Goal: Information Seeking & Learning: Learn about a topic

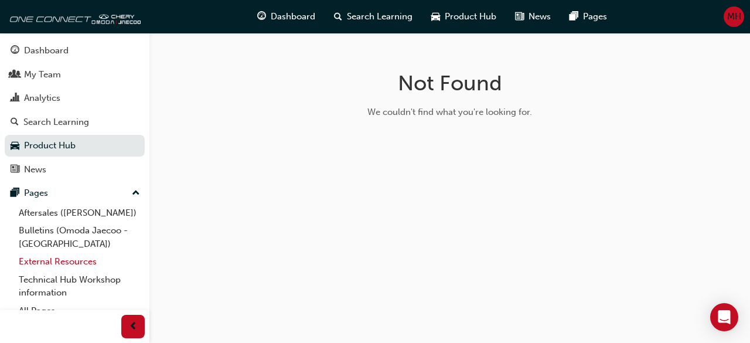
click at [56, 267] on link "External Resources" at bounding box center [79, 262] width 131 height 18
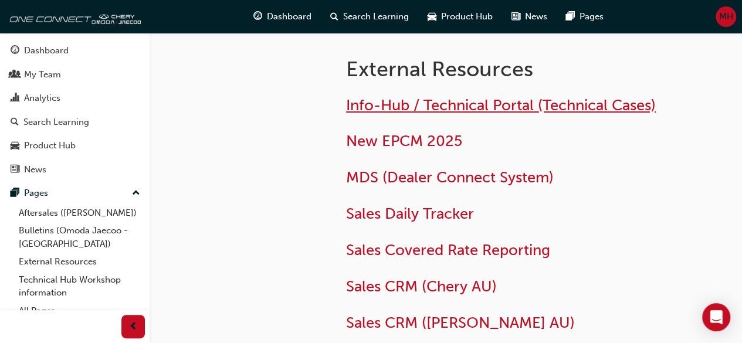
click at [366, 97] on span "Info-Hub / Technical Portal (Technical Cases)" at bounding box center [501, 105] width 310 height 18
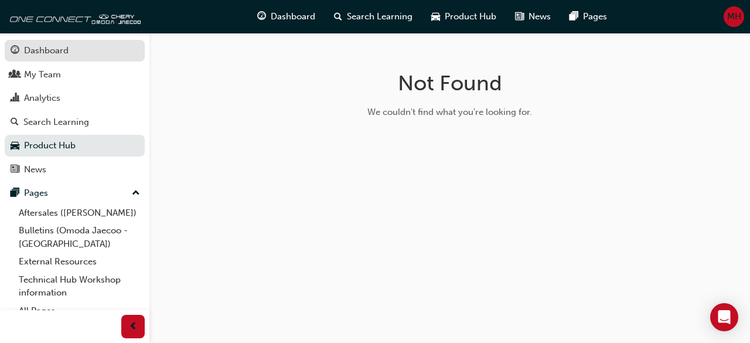
click at [69, 58] on link "Dashboard" at bounding box center [75, 51] width 140 height 22
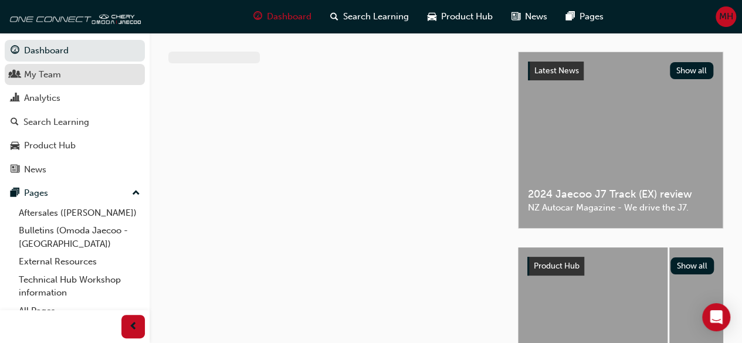
click at [49, 77] on div "My Team" at bounding box center [42, 74] width 37 height 13
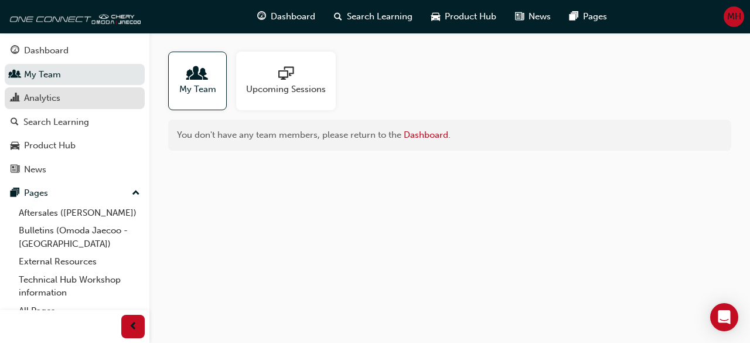
click at [66, 96] on div "Analytics" at bounding box center [75, 98] width 128 height 15
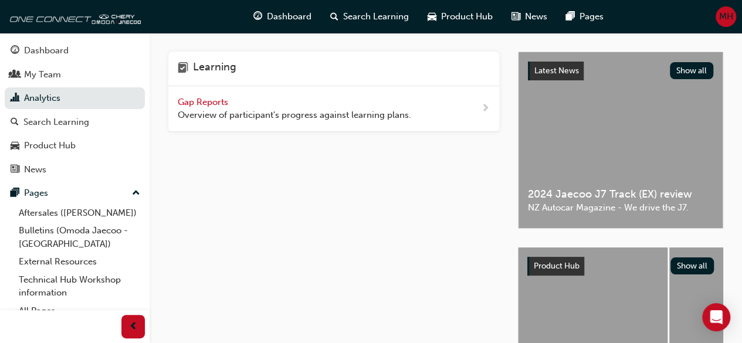
click at [290, 113] on span "Overview of participant's progress against learning plans." at bounding box center [294, 114] width 233 height 13
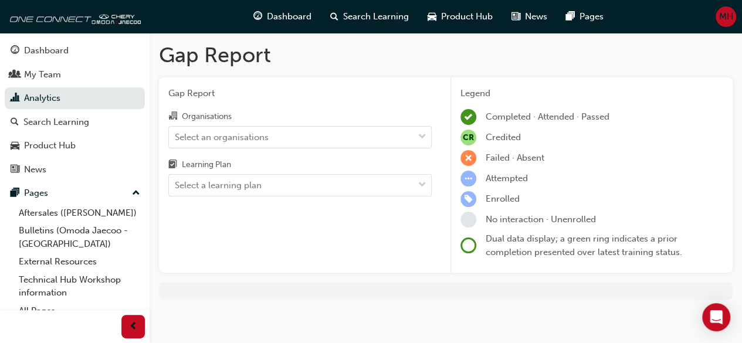
scroll to position [5, 0]
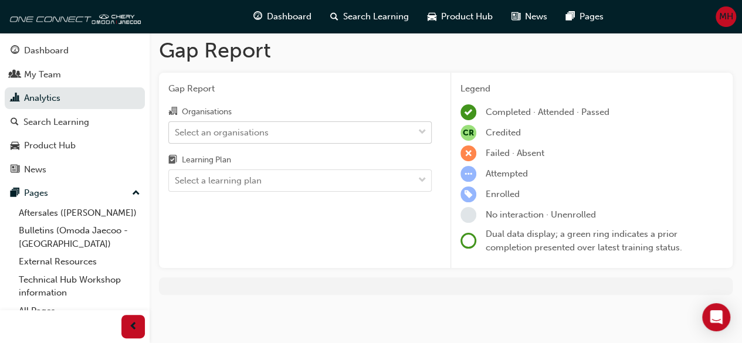
click at [341, 124] on div "Select an organisations" at bounding box center [291, 132] width 244 height 21
click at [176, 127] on input "Organisations Select an organisations" at bounding box center [175, 132] width 1 height 10
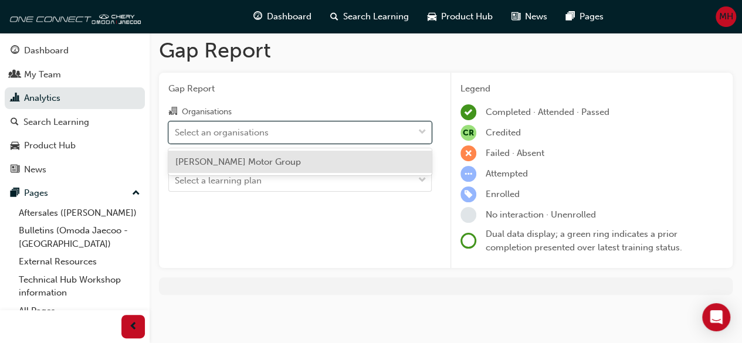
click at [303, 159] on div "Kidd Motor Group" at bounding box center [299, 162] width 263 height 23
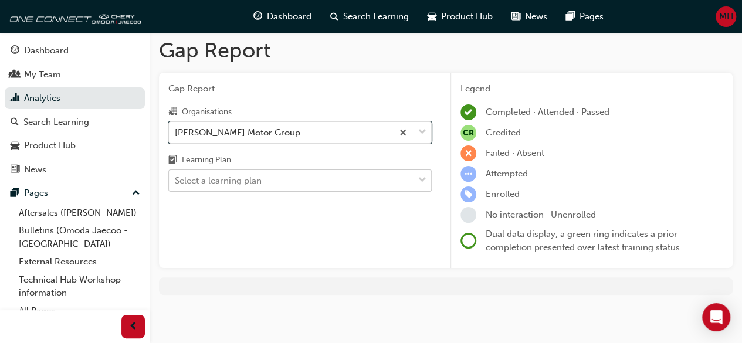
click at [296, 181] on div "Select a learning plan" at bounding box center [291, 181] width 244 height 21
click at [176, 181] on input "Learning Plan Select a learning plan" at bounding box center [175, 180] width 1 height 10
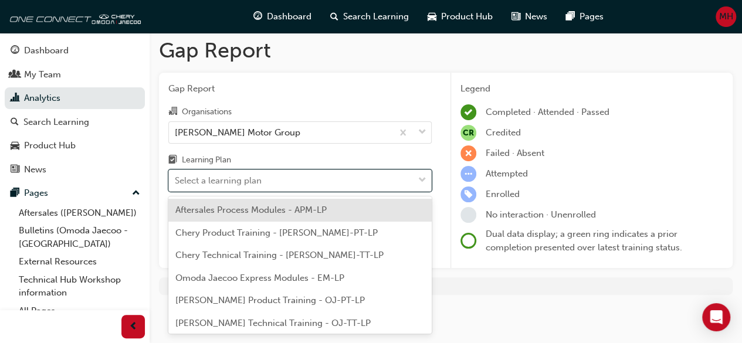
click at [285, 210] on span "Aftersales Process Modules - APM-LP" at bounding box center [250, 210] width 151 height 11
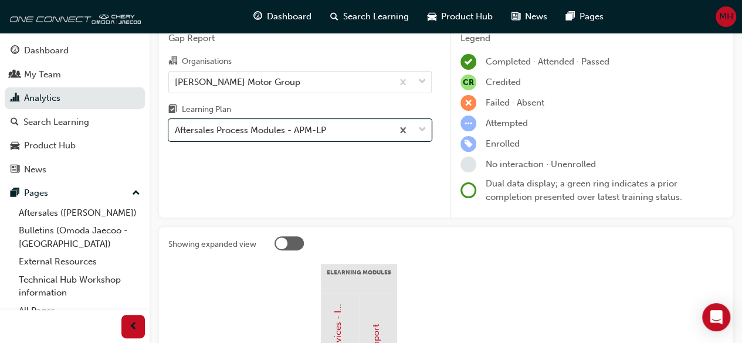
scroll to position [39, 0]
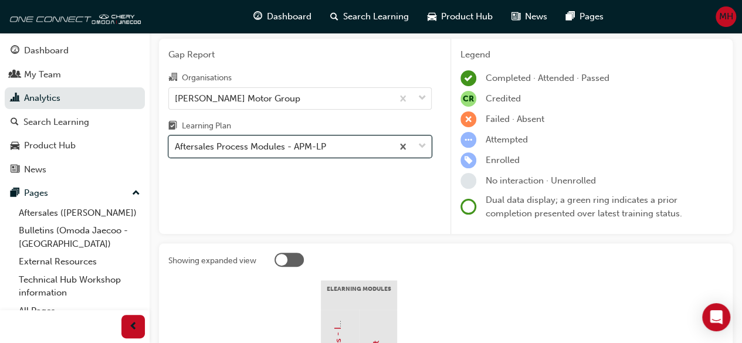
click at [370, 157] on div "Aftersales Process Modules - APM-LP" at bounding box center [299, 146] width 263 height 22
click at [176, 151] on input "Learning Plan option Aftersales Process Modules - APM-LP, selected. 0 results a…" at bounding box center [175, 146] width 1 height 10
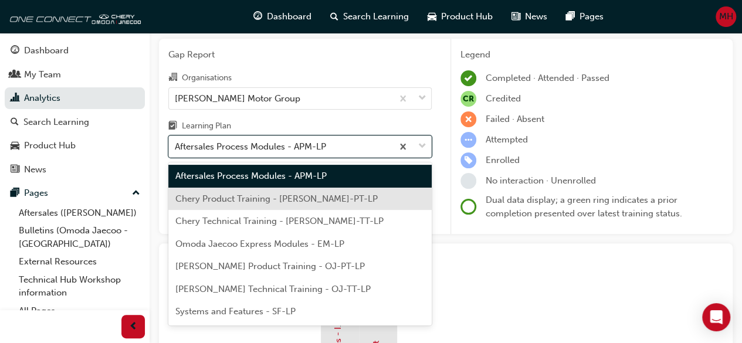
click at [333, 188] on div "Chery Product Training - CHAU-PT-LP" at bounding box center [299, 199] width 263 height 23
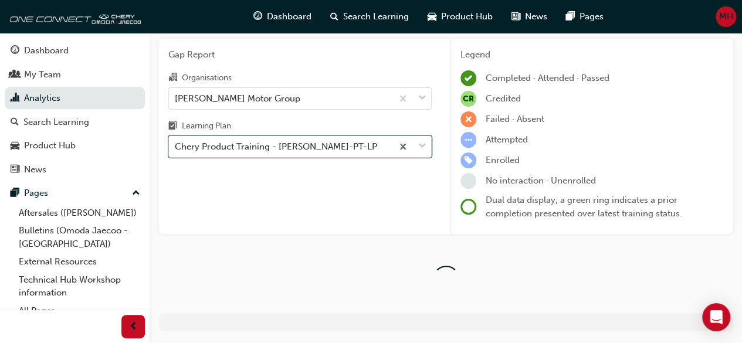
scroll to position [35, 0]
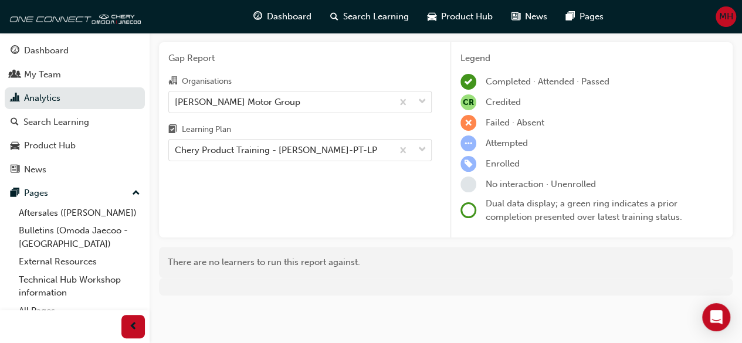
click at [315, 138] on div "Learning Plan" at bounding box center [299, 131] width 263 height 17
click at [176, 145] on input "Learning Plan Chery Product Training - CHAU-PT-LP" at bounding box center [175, 150] width 1 height 10
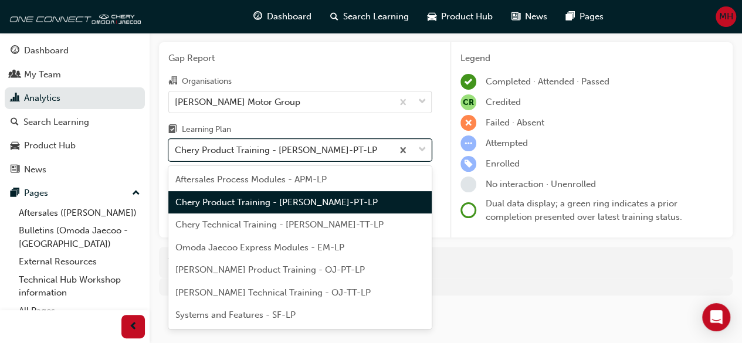
click at [313, 159] on div "Chery Product Training - CHAU-PT-LP" at bounding box center [280, 150] width 223 height 21
click at [176, 155] on input "Learning Plan option Chery Product Training - CHAU-PT-LP, selected. option Cher…" at bounding box center [175, 150] width 1 height 10
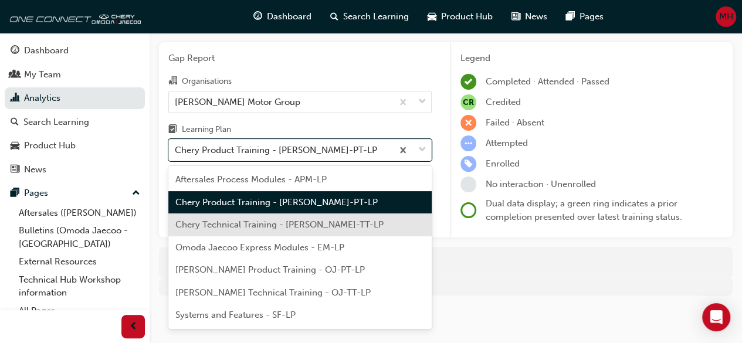
click at [290, 220] on span "Chery Technical Training - CHAU-TT-LP" at bounding box center [279, 224] width 208 height 11
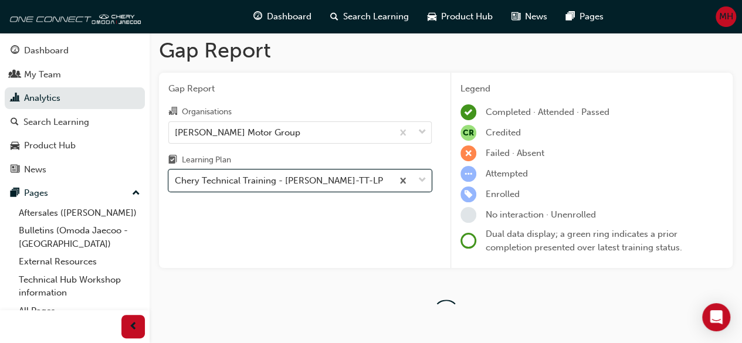
scroll to position [35, 0]
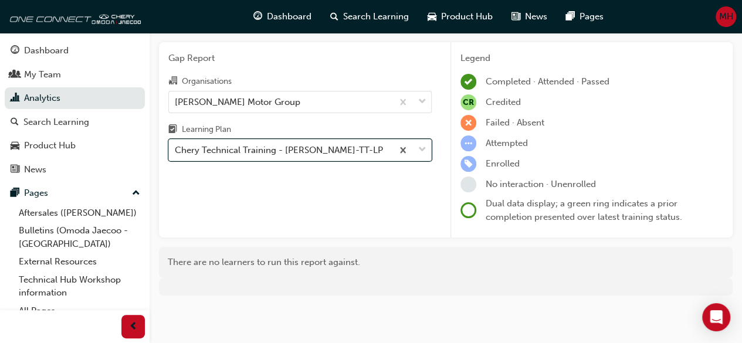
click at [305, 154] on div "Chery Technical Training - CHAU-TT-LP" at bounding box center [279, 150] width 208 height 13
click at [176, 154] on input "Learning Plan option Chery Technical Training - CHAU-TT-LP, selected. 0 results…" at bounding box center [175, 150] width 1 height 10
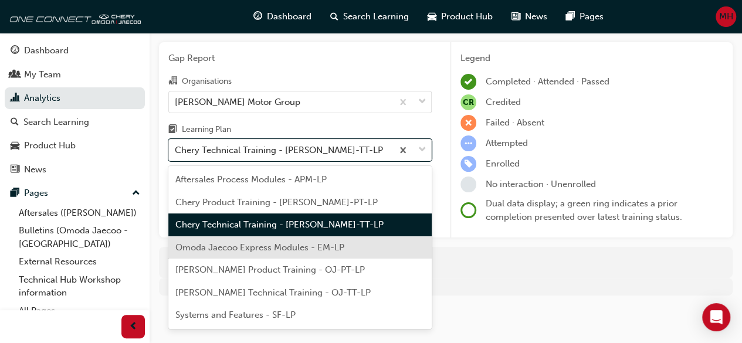
click at [298, 243] on span "Omoda Jaecoo Express Modules - EM-LP" at bounding box center [259, 247] width 169 height 11
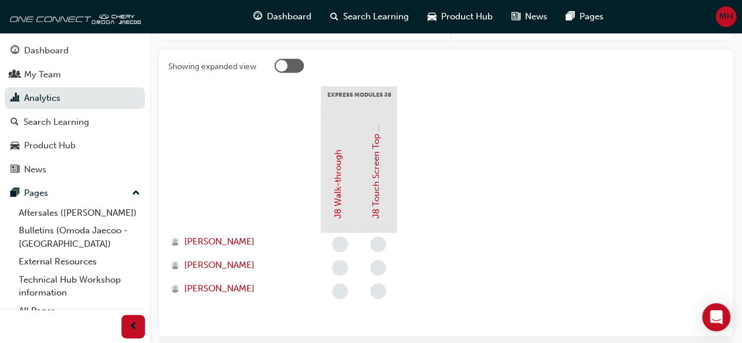
scroll to position [223, 0]
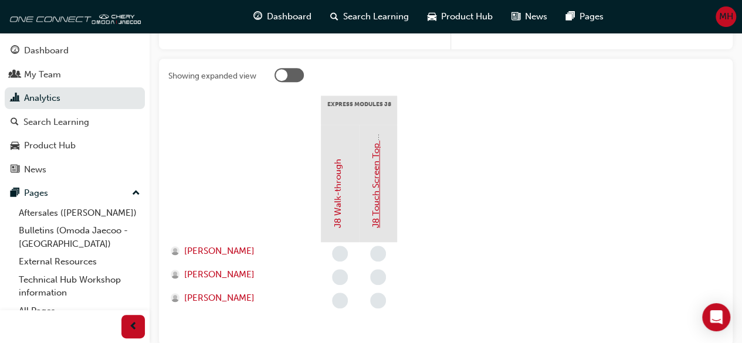
click at [378, 199] on link "J8 Touch Screen Top Tips" at bounding box center [376, 176] width 11 height 104
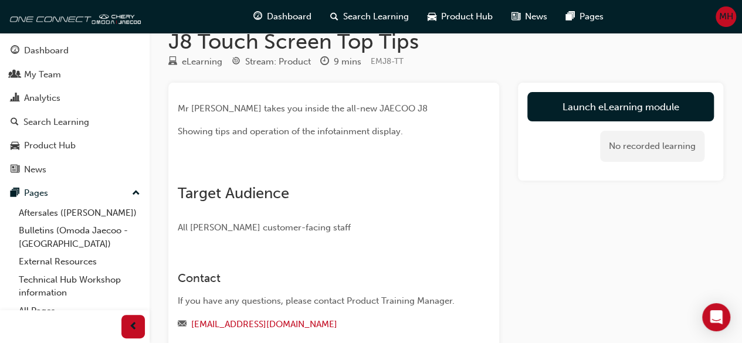
scroll to position [16, 0]
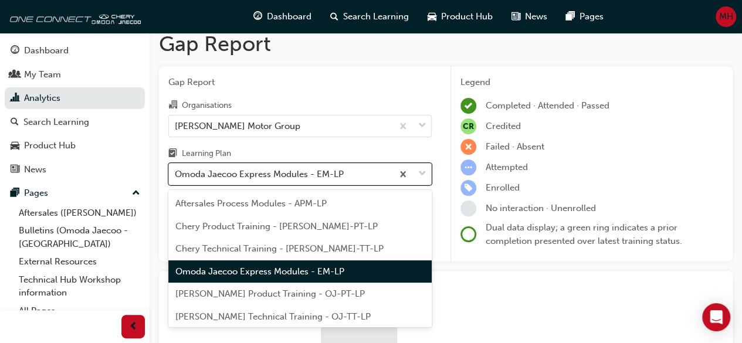
click at [260, 172] on div "Omoda Jaecoo Express Modules - EM-LP" at bounding box center [280, 174] width 223 height 21
click at [176, 172] on input "Learning Plan option Omoda Jaecoo Express Modules - EM-LP focused, 4 of 7. 7 re…" at bounding box center [175, 174] width 1 height 10
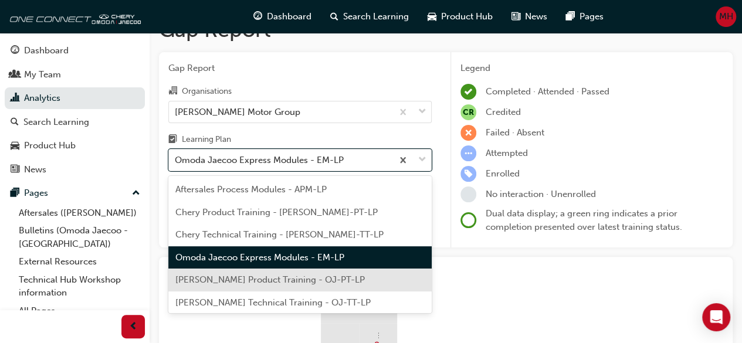
click at [259, 270] on div "Omoda Jaecoo Product Training - OJ-PT-LP" at bounding box center [299, 280] width 263 height 23
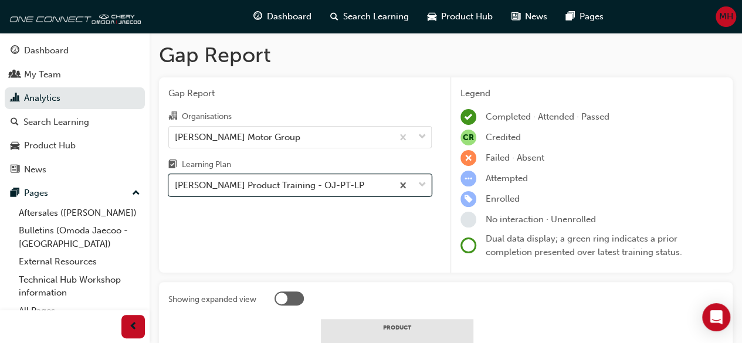
click at [342, 194] on body "Your version of Internet Explorer is outdated and not supported. Please upgrade…" at bounding box center [371, 171] width 742 height 343
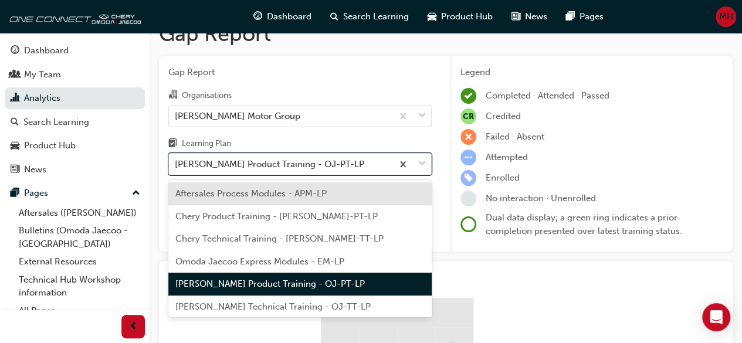
scroll to position [25, 0]
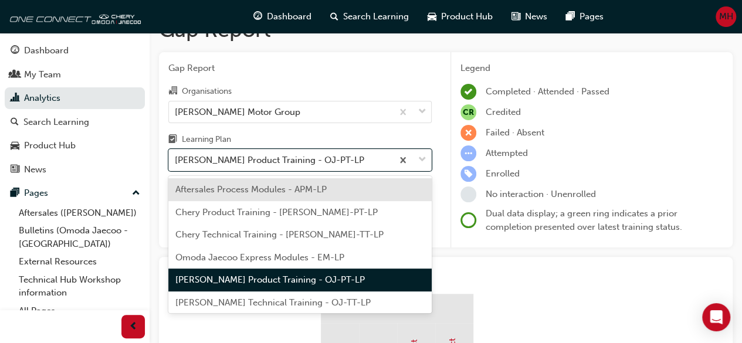
click at [298, 301] on span "Omoda Jaecoo Technical Training - OJ-TT-LP" at bounding box center [272, 302] width 195 height 11
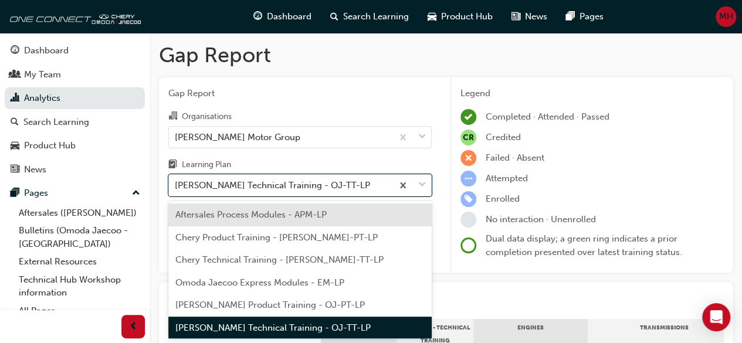
click at [303, 192] on body "Your version of Internet Explorer is outdated and not supported. Please upgrade…" at bounding box center [371, 171] width 742 height 343
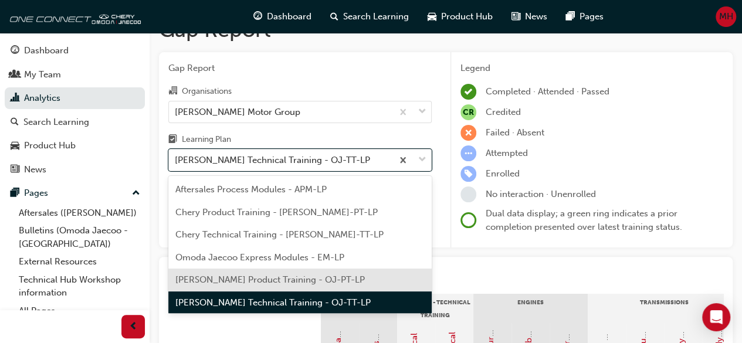
scroll to position [25, 0]
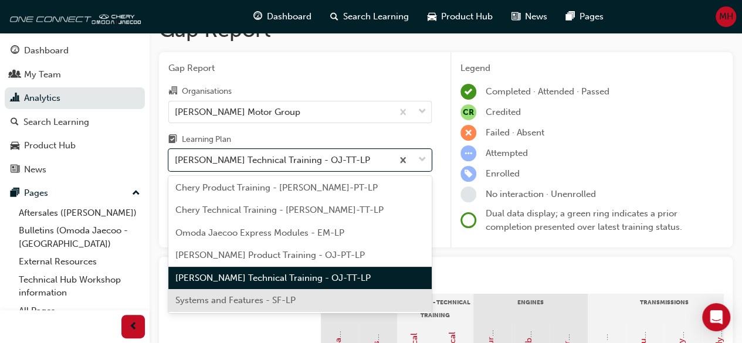
click at [288, 298] on span "Systems and Features - SF-LP" at bounding box center [235, 300] width 120 height 11
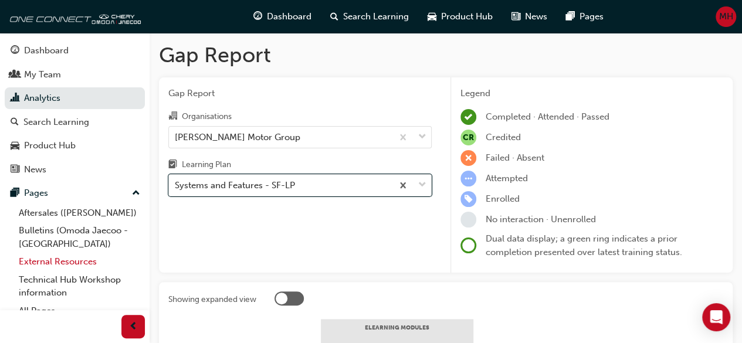
scroll to position [10, 0]
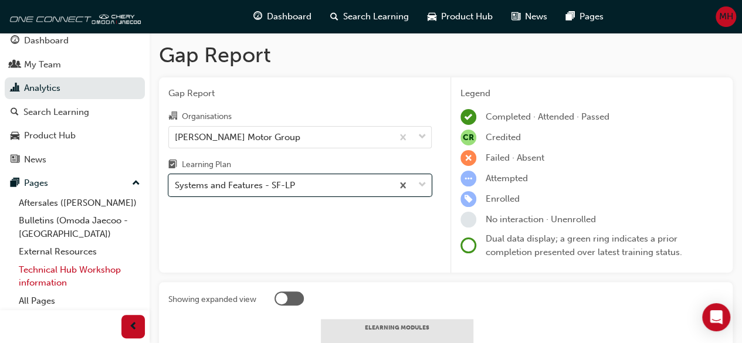
click at [54, 273] on link "Technical Hub Workshop information" at bounding box center [79, 276] width 131 height 31
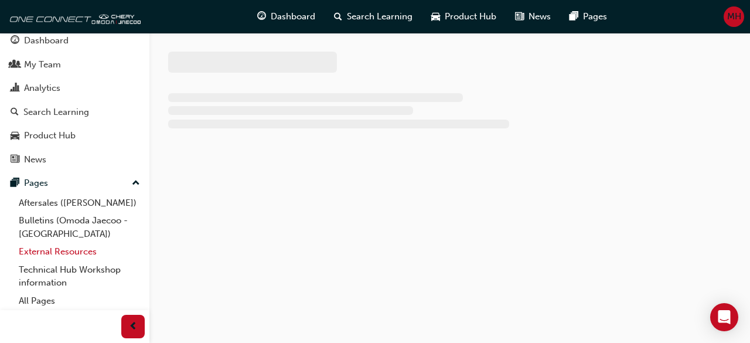
click at [90, 243] on link "External Resources" at bounding box center [79, 252] width 131 height 18
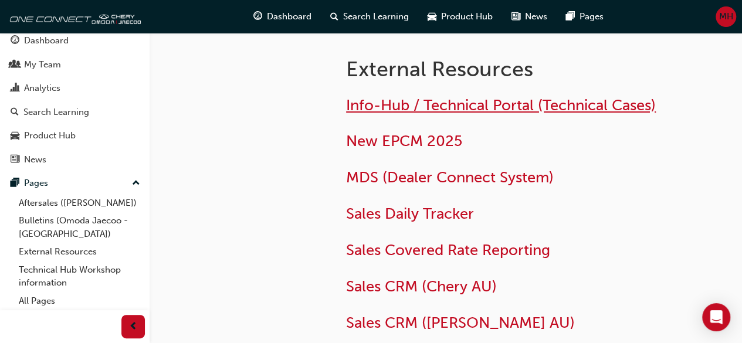
click at [402, 111] on span "Info-Hub / Technical Portal (Technical Cases)" at bounding box center [501, 105] width 310 height 18
